Goal: Information Seeking & Learning: Find specific fact

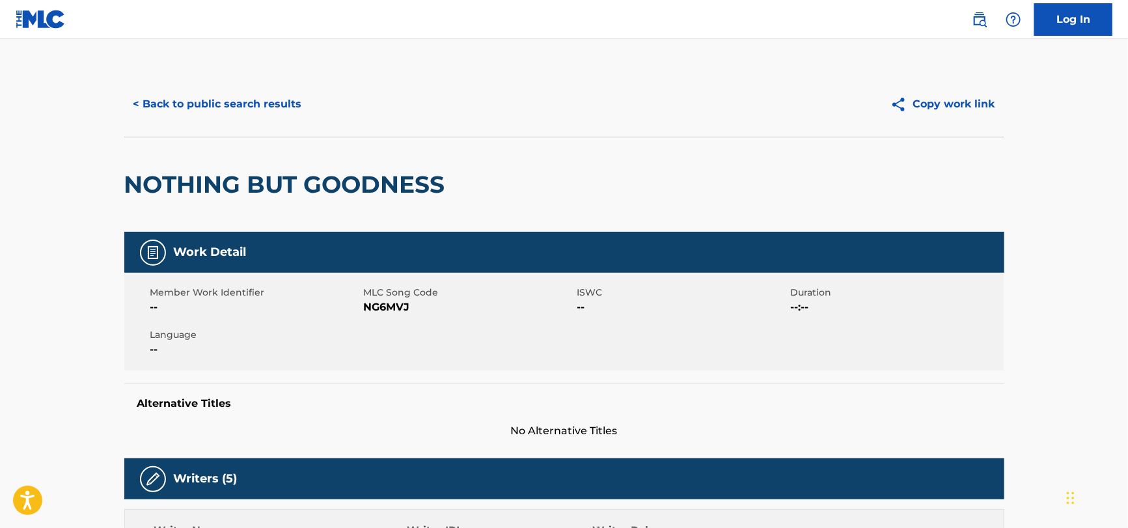
click at [254, 98] on button "< Back to public search results" at bounding box center [217, 104] width 187 height 33
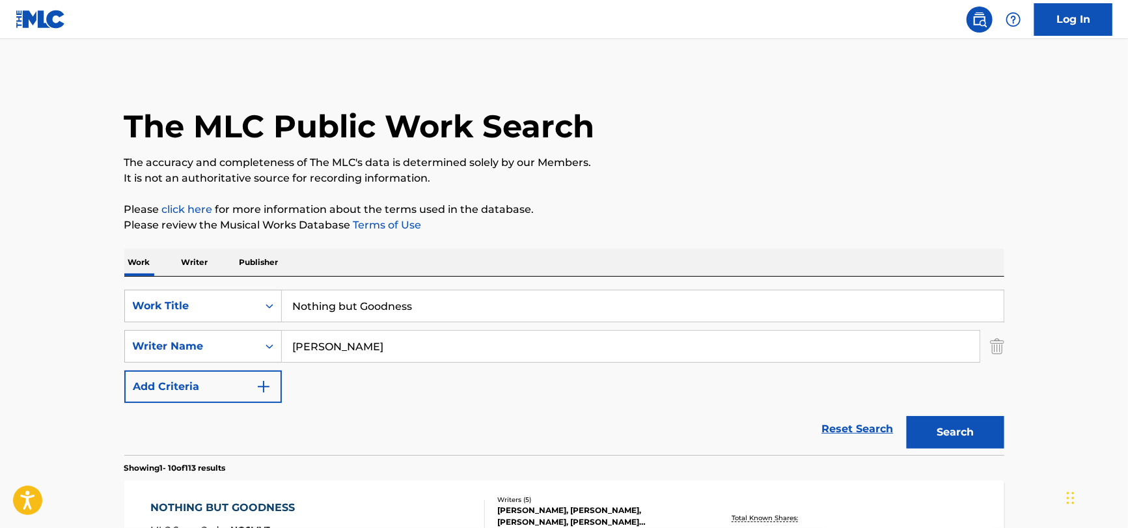
drag, startPoint x: 460, startPoint y: 312, endPoint x: 45, endPoint y: 325, distance: 414.9
click at [0, 318] on html "Accessibility Screen-Reader Guide, Feedback, and Issue Reporting | New window C…" at bounding box center [564, 264] width 1128 height 528
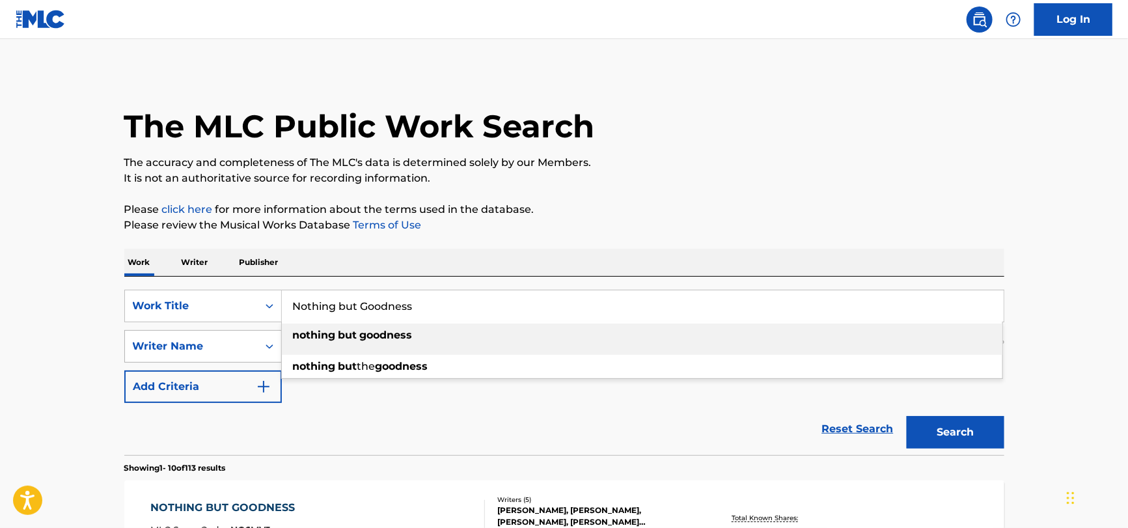
paste input "Baby One More Time"
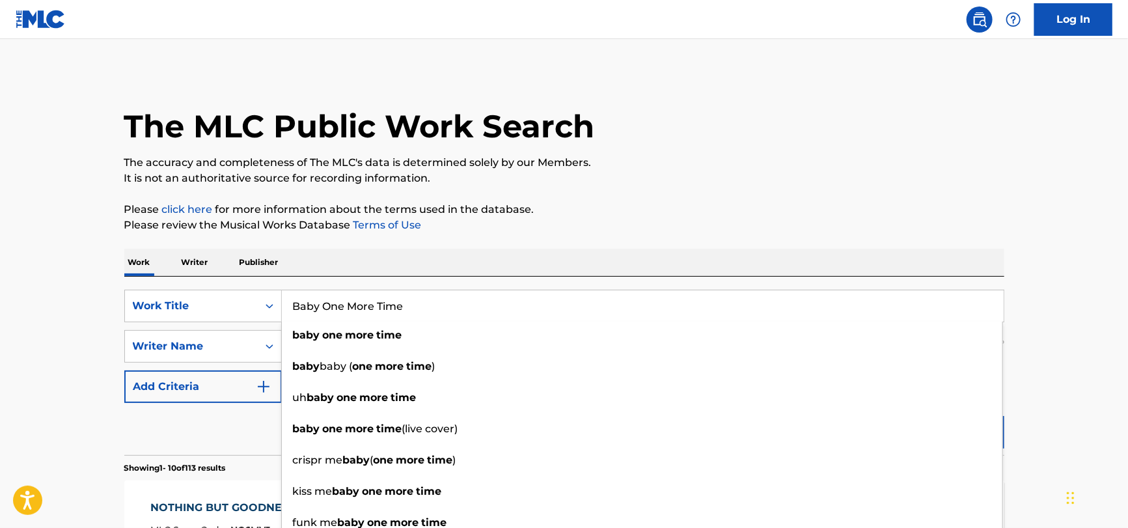
type input "Baby One More Time"
click at [219, 436] on div "Reset Search Search" at bounding box center [564, 429] width 880 height 52
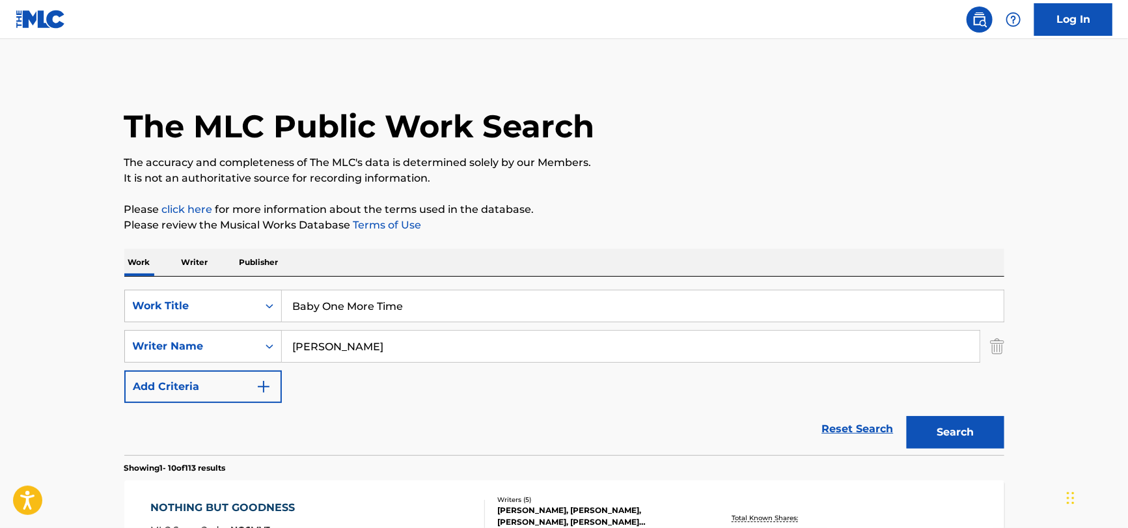
drag, startPoint x: 434, startPoint y: 354, endPoint x: 1, endPoint y: 343, distance: 432.4
click at [907, 416] on button "Search" at bounding box center [956, 432] width 98 height 33
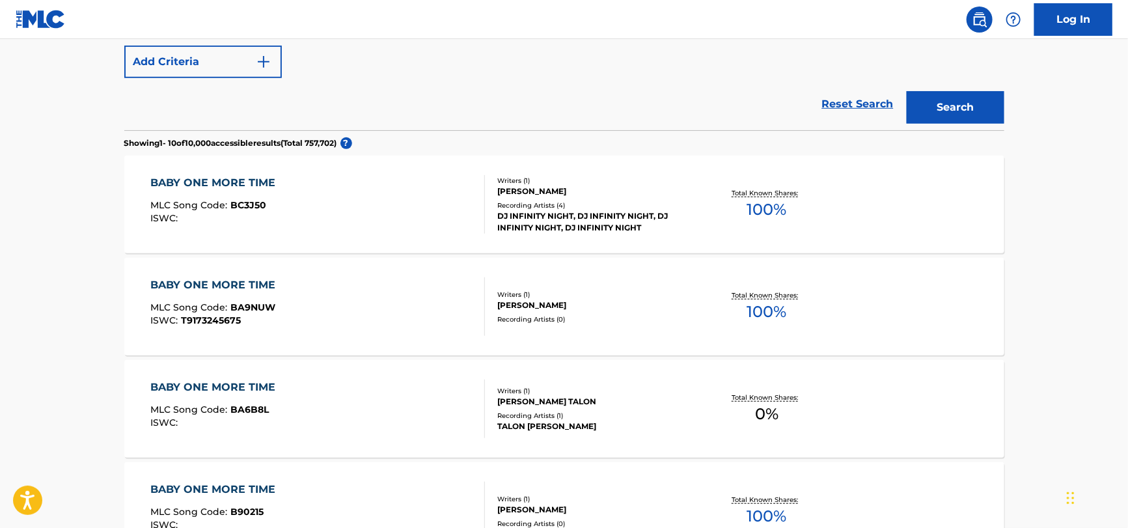
scroll to position [586, 0]
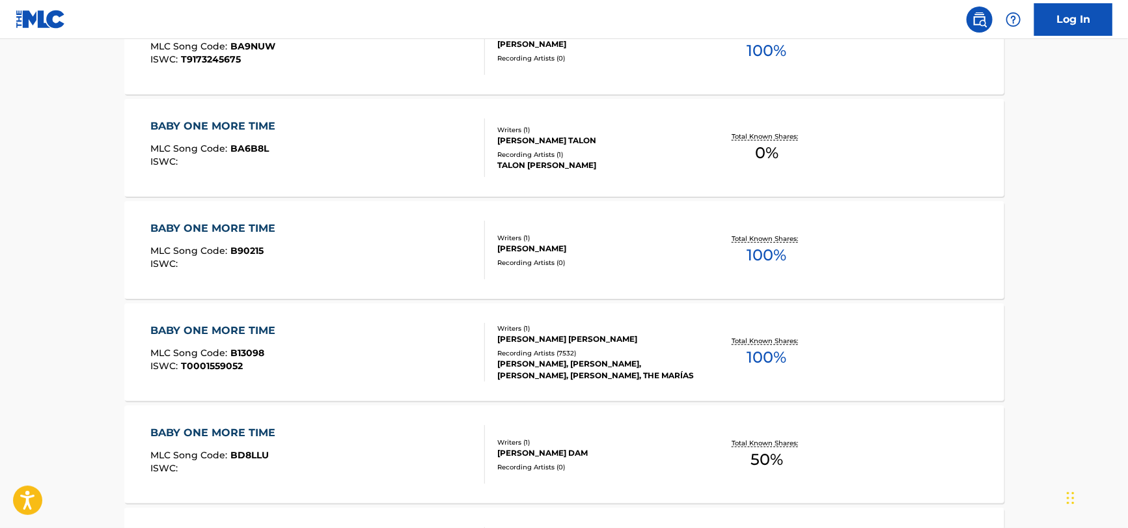
click at [324, 354] on div "BABY ONE MORE TIME MLC Song Code : B13098 ISWC : T0001559052" at bounding box center [317, 352] width 335 height 59
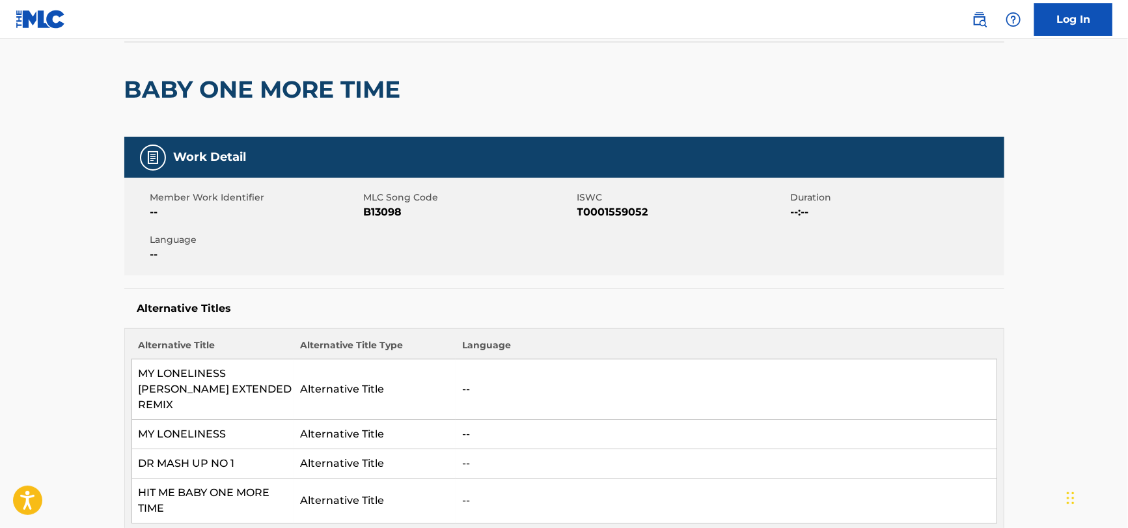
scroll to position [65, 0]
